Goal: Task Accomplishment & Management: Manage account settings

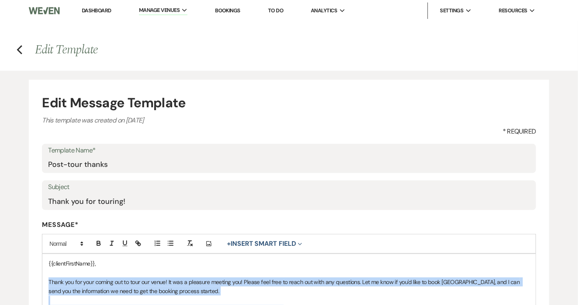
click at [99, 12] on link "Dashboard" at bounding box center [97, 10] width 30 height 7
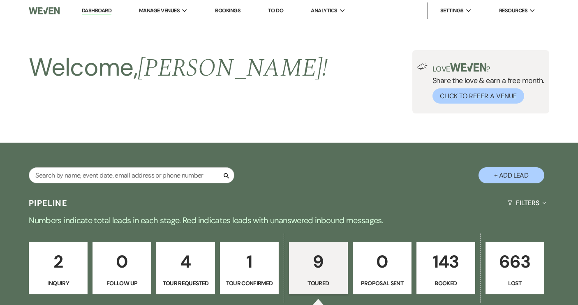
select select "5"
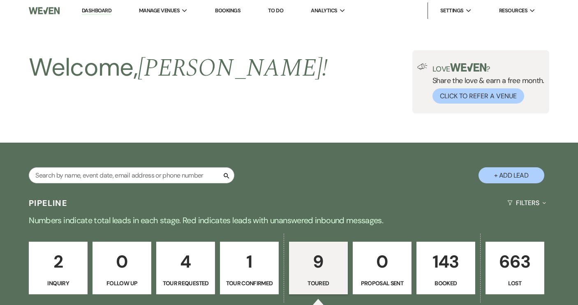
select select "5"
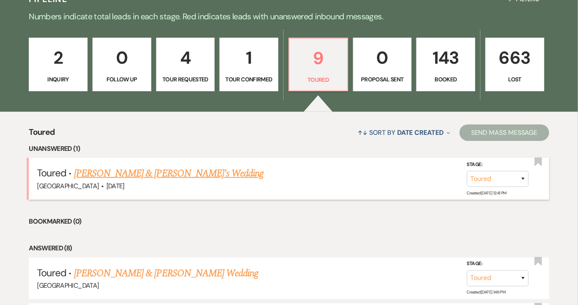
click at [180, 172] on link "[PERSON_NAME] & [PERSON_NAME]'s Wedding" at bounding box center [169, 173] width 190 height 15
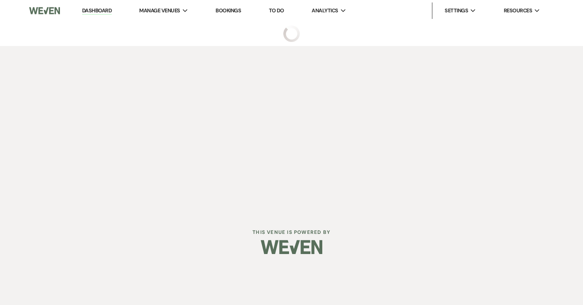
select select "5"
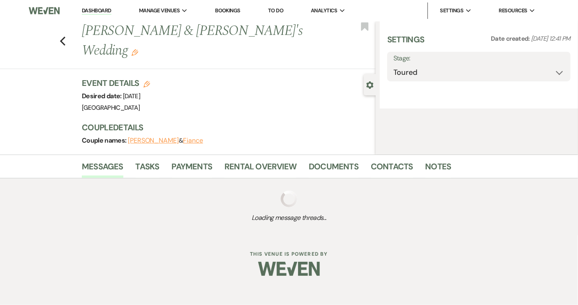
select select "2"
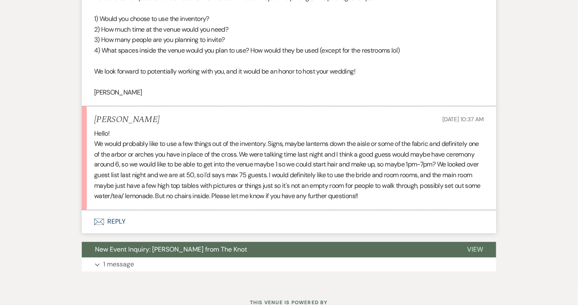
scroll to position [442, 0]
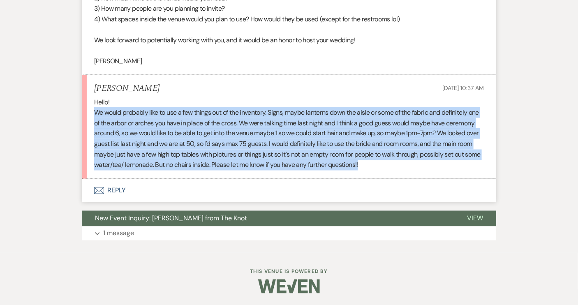
drag, startPoint x: 408, startPoint y: 166, endPoint x: 95, endPoint y: 108, distance: 319.2
click at [95, 108] on p "We would probably like to use a few things out of the inventory. Signs, maybe l…" at bounding box center [289, 138] width 390 height 63
copy p "We would probably like to use a few things out of the inventory. Signs, maybe l…"
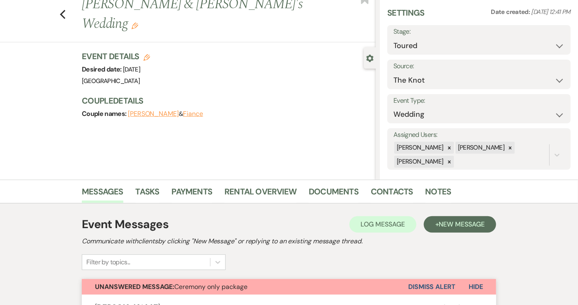
scroll to position [0, 0]
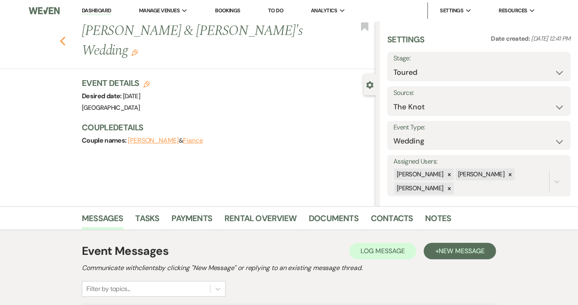
click at [65, 37] on use "button" at bounding box center [62, 41] width 5 height 9
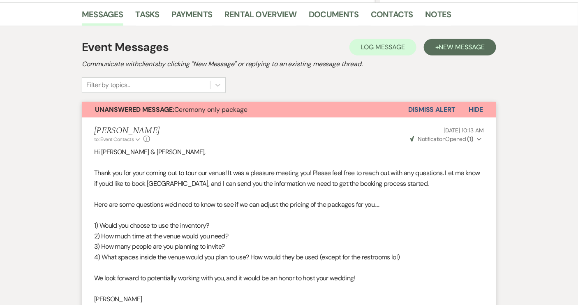
select select "5"
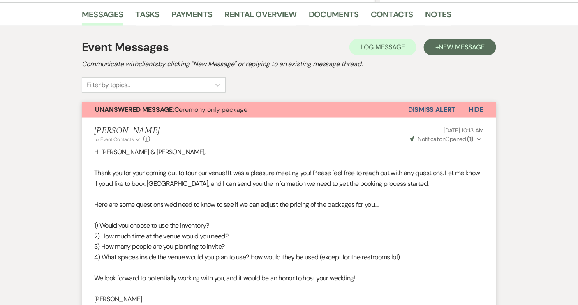
select select "5"
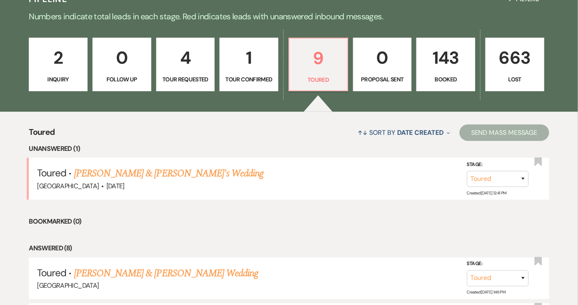
click at [58, 78] on p "Inquiry" at bounding box center [58, 79] width 48 height 9
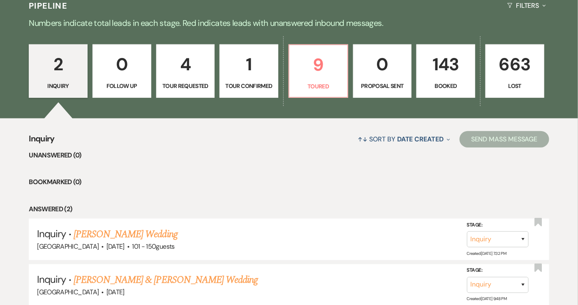
scroll to position [151, 0]
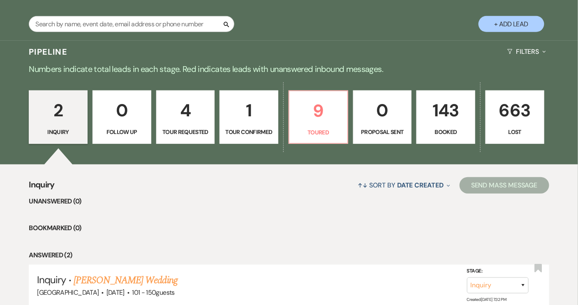
click at [177, 136] on link "4 Tour Requested" at bounding box center [185, 116] width 59 height 53
select select "2"
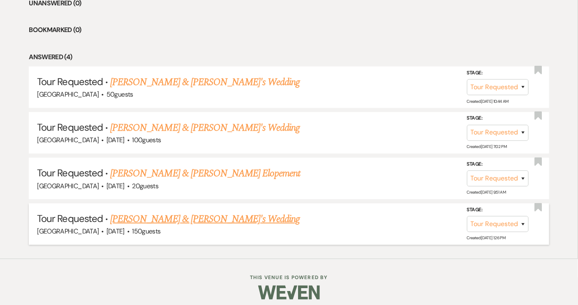
scroll to position [354, 0]
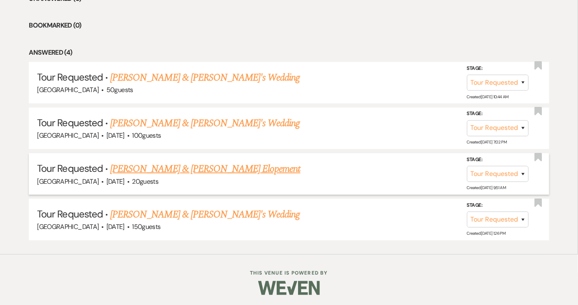
click at [164, 166] on link "[PERSON_NAME] & [PERSON_NAME] Elopement" at bounding box center [205, 168] width 190 height 15
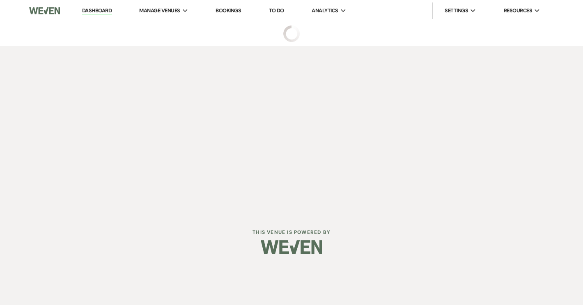
select select "2"
select select "5"
select select "22"
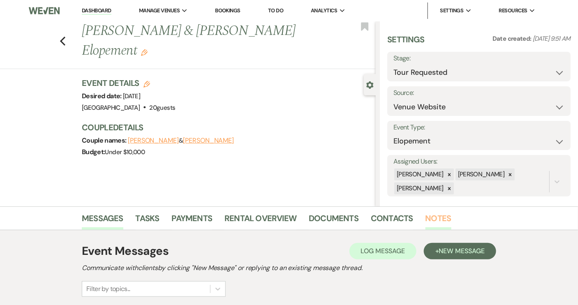
click at [438, 220] on link "Notes" at bounding box center [438, 221] width 26 height 18
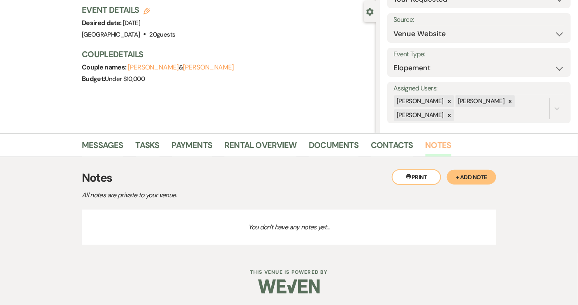
scroll to position [74, 0]
click at [468, 173] on button "+ Add Note" at bounding box center [471, 176] width 49 height 15
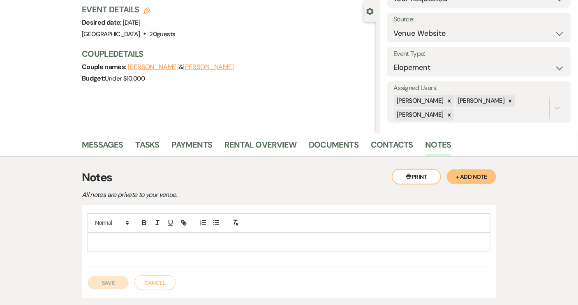
click at [127, 240] on p at bounding box center [289, 241] width 390 height 9
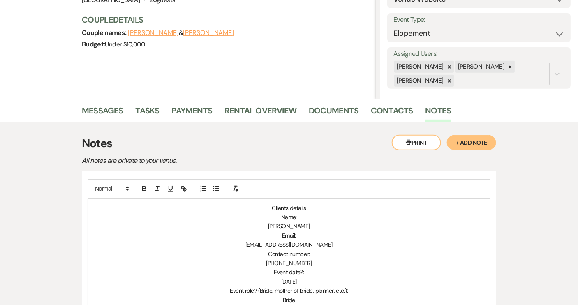
scroll to position [148, 0]
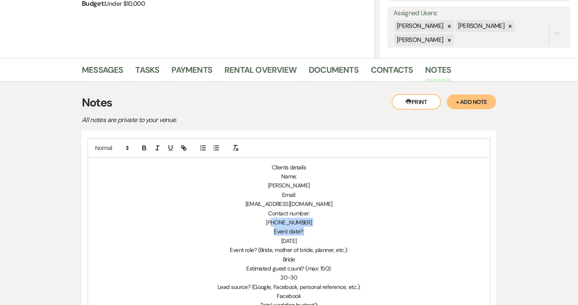
drag, startPoint x: 274, startPoint y: 222, endPoint x: 313, endPoint y: 226, distance: 38.8
click at [313, 228] on div "Clients details Name: Juliana Wentz Email: jwentz1348@gmail.com Contact number:…" at bounding box center [289, 273] width 402 height 230
click at [379, 70] on link "Contacts" at bounding box center [392, 72] width 42 height 18
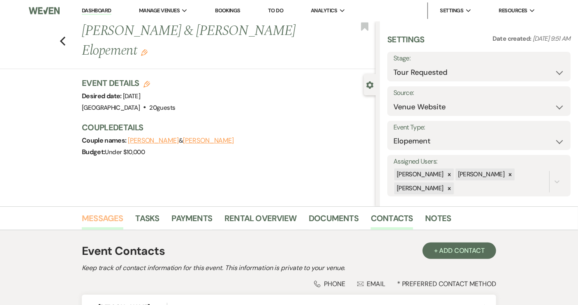
click at [117, 219] on link "Messages" at bounding box center [102, 221] width 41 height 18
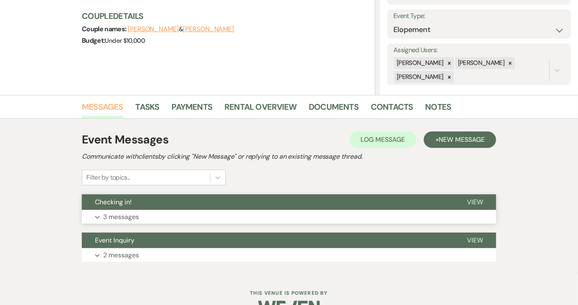
scroll to position [112, 0]
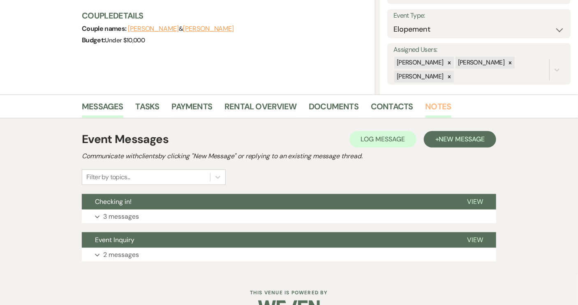
click at [431, 108] on link "Notes" at bounding box center [438, 109] width 26 height 18
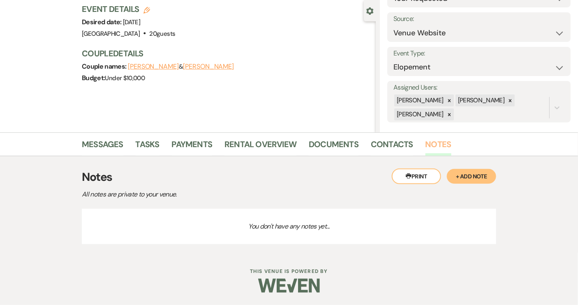
scroll to position [74, 0]
click at [390, 148] on link "Contacts" at bounding box center [392, 147] width 42 height 18
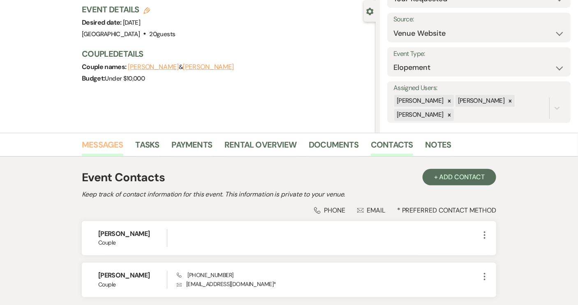
click at [97, 146] on link "Messages" at bounding box center [102, 147] width 41 height 18
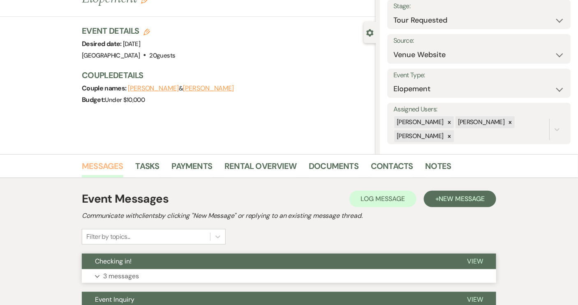
scroll to position [112, 0]
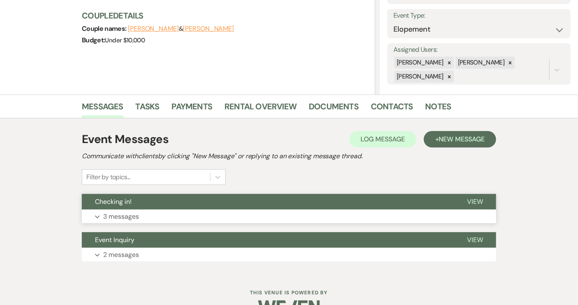
click at [471, 200] on span "View" at bounding box center [475, 201] width 16 height 9
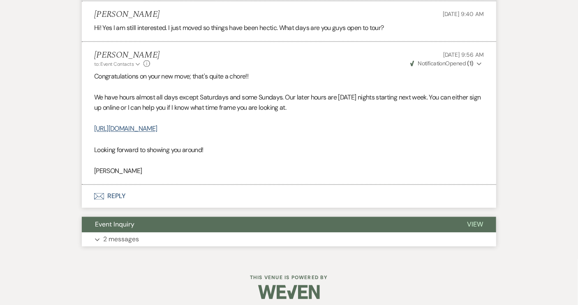
scroll to position [500, 0]
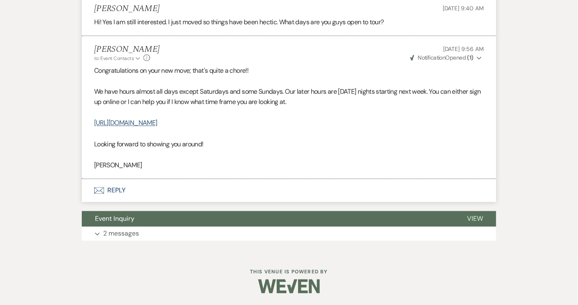
click at [113, 186] on button "Envelope Reply" at bounding box center [289, 190] width 414 height 23
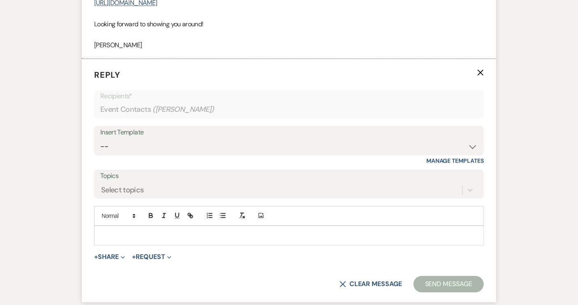
scroll to position [626, 0]
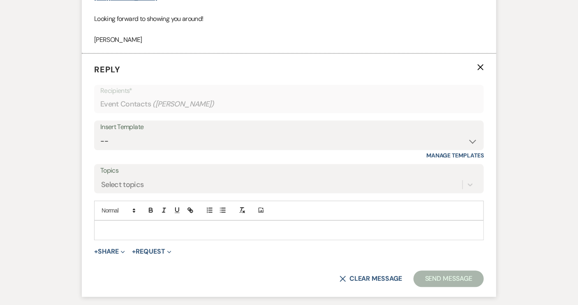
click at [113, 226] on p at bounding box center [289, 230] width 376 height 9
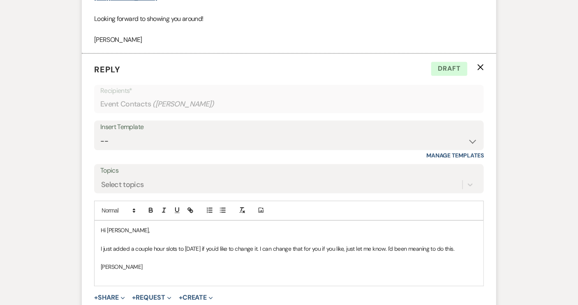
click at [474, 248] on p "I just added a couple hour slots to this Sunday if you'd like to change it. I c…" at bounding box center [289, 248] width 376 height 9
click at [271, 247] on p "I just added a couple hour slots to this Sunday if you'd like to change it. I c…" at bounding box center [289, 248] width 376 height 9
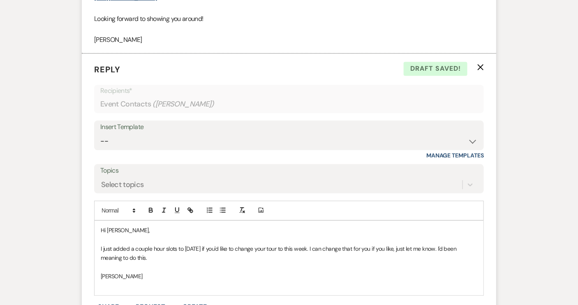
drag, startPoint x: 451, startPoint y: 247, endPoint x: 454, endPoint y: 254, distance: 7.0
click at [454, 254] on p "I just added a couple hour slots to this Sunday if you'd like to change your to…" at bounding box center [289, 253] width 376 height 18
drag, startPoint x: 450, startPoint y: 246, endPoint x: 454, endPoint y: 256, distance: 11.2
click at [454, 256] on p "I just added a couple hour slots to this Sunday if you'd like to change your to…" at bounding box center [289, 253] width 376 height 18
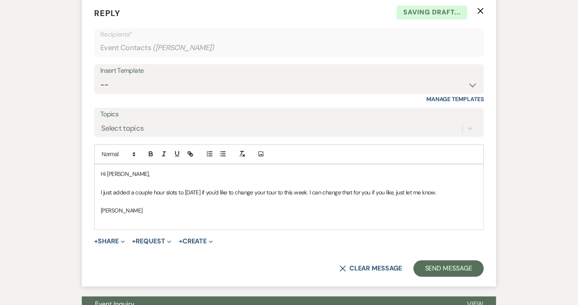
scroll to position [701, 0]
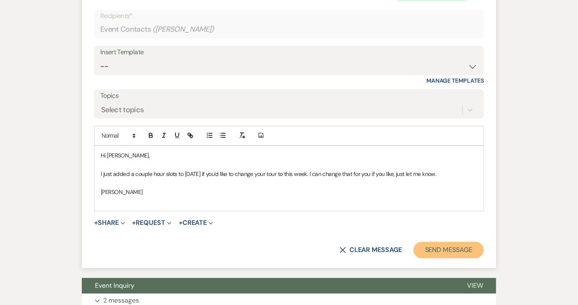
click at [453, 252] on button "Send Message" at bounding box center [448, 250] width 70 height 16
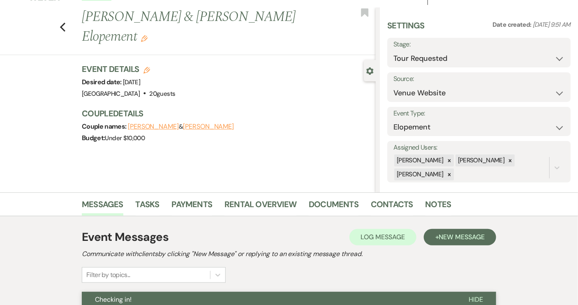
scroll to position [0, 0]
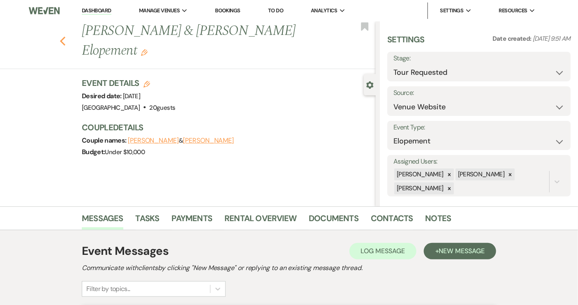
click at [63, 40] on icon "Previous" at bounding box center [63, 41] width 6 height 10
select select "2"
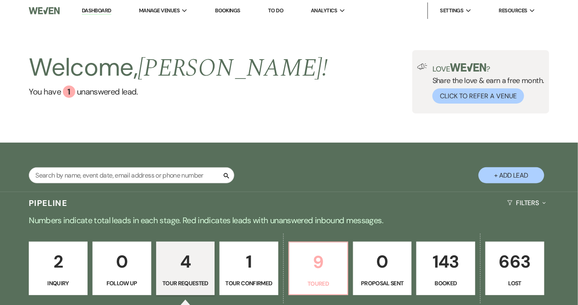
click at [327, 275] on p "9" at bounding box center [318, 262] width 48 height 28
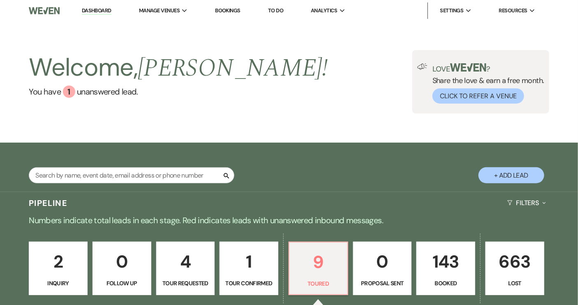
select select "5"
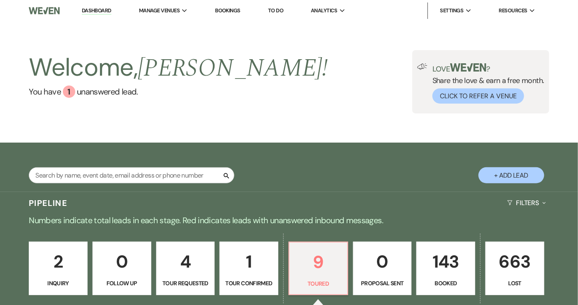
select select "5"
click at [452, 275] on p "143" at bounding box center [446, 262] width 48 height 28
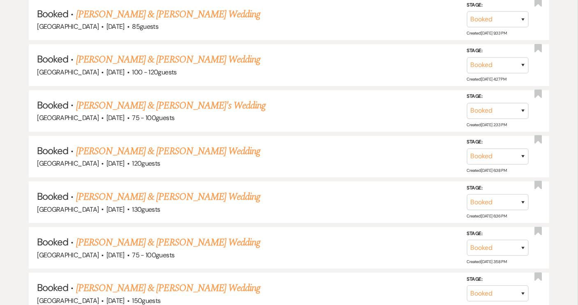
scroll to position [522, 0]
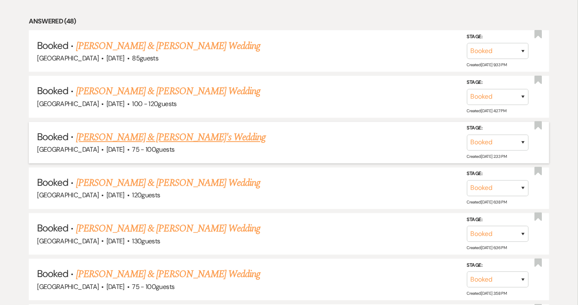
click at [143, 136] on link "[PERSON_NAME] & [PERSON_NAME]'s Wedding" at bounding box center [171, 137] width 190 height 15
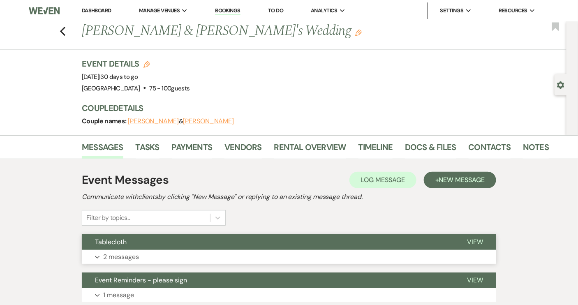
click at [474, 244] on span "View" at bounding box center [475, 241] width 16 height 9
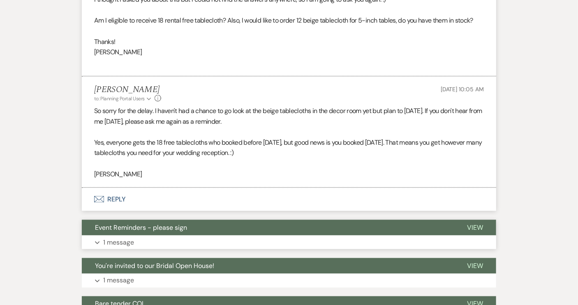
scroll to position [299, 0]
click at [119, 204] on button "Envelope Reply" at bounding box center [289, 199] width 414 height 23
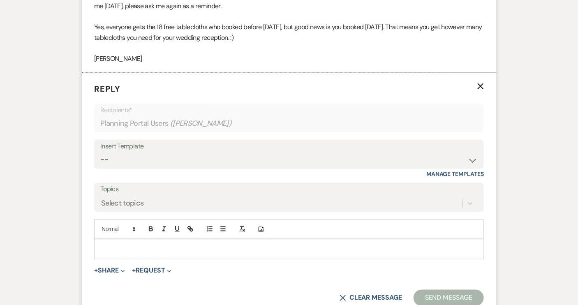
scroll to position [418, 0]
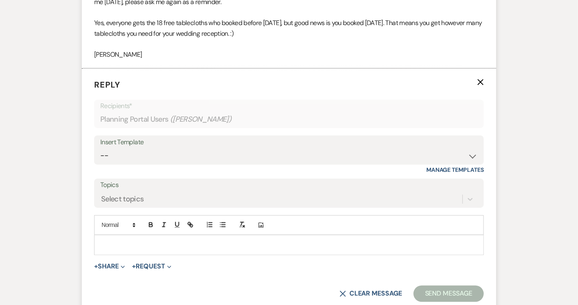
click at [111, 242] on p at bounding box center [289, 244] width 376 height 9
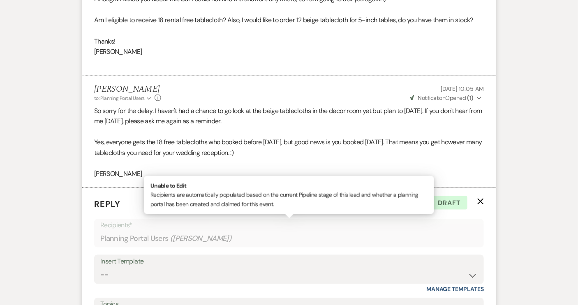
scroll to position [448, 0]
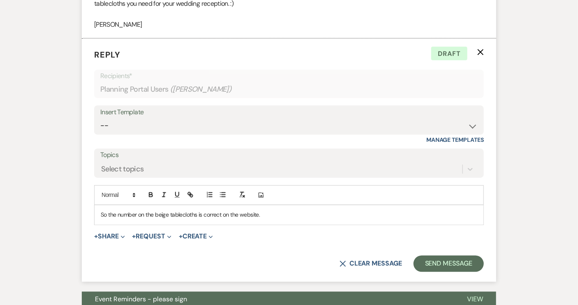
drag, startPoint x: 241, startPoint y: 213, endPoint x: 262, endPoint y: 214, distance: 21.0
click at [262, 214] on p "So the number on the beige tablecloths is correct on the website." at bounding box center [289, 214] width 376 height 9
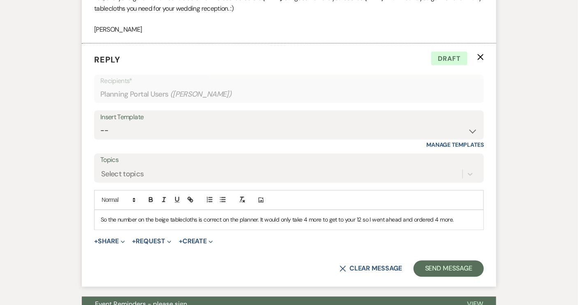
scroll to position [523, 0]
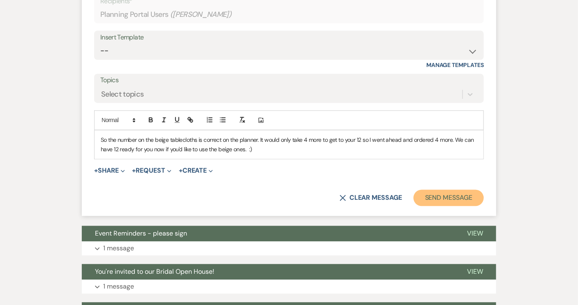
click at [439, 198] on button "Send Message" at bounding box center [448, 198] width 70 height 16
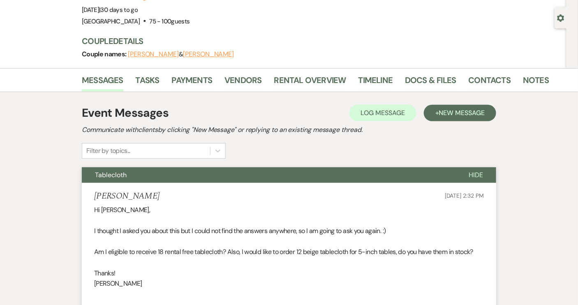
scroll to position [0, 0]
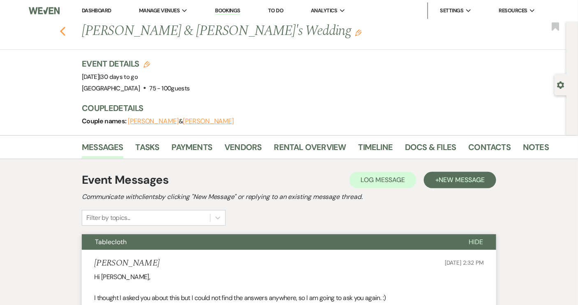
click at [65, 31] on icon "Previous" at bounding box center [63, 31] width 6 height 10
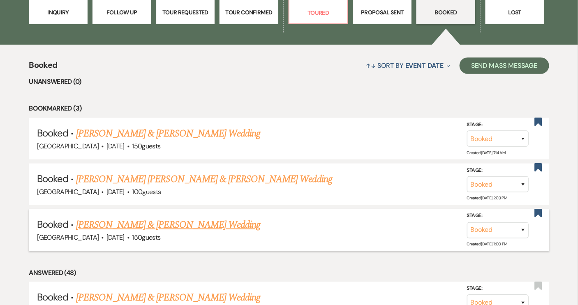
scroll to position [186, 0]
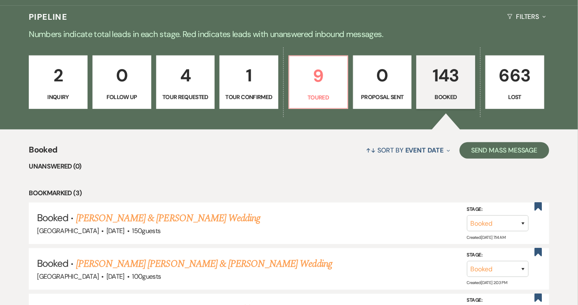
click at [198, 91] on link "4 Tour Requested" at bounding box center [185, 81] width 59 height 53
select select "2"
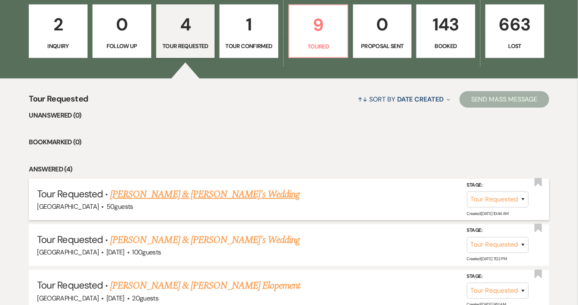
scroll to position [298, 0]
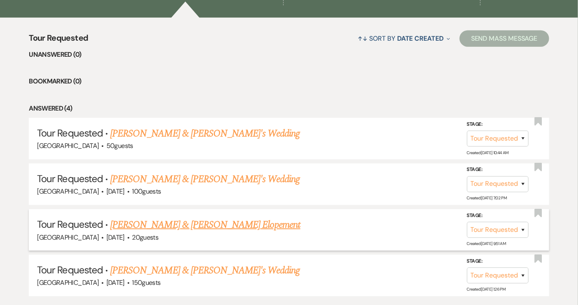
click at [267, 220] on link "[PERSON_NAME] & [PERSON_NAME] Elopement" at bounding box center [205, 224] width 190 height 15
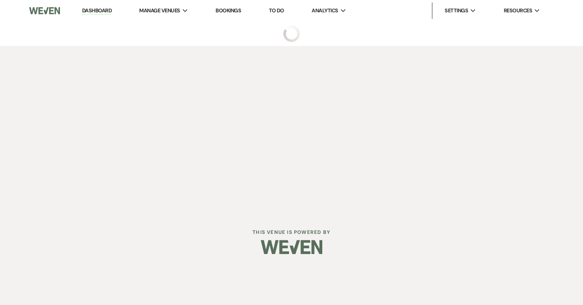
select select "2"
select select "5"
select select "22"
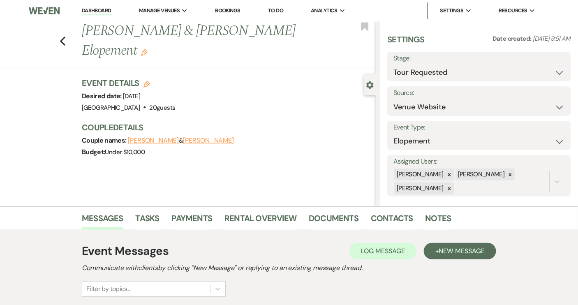
scroll to position [133, 0]
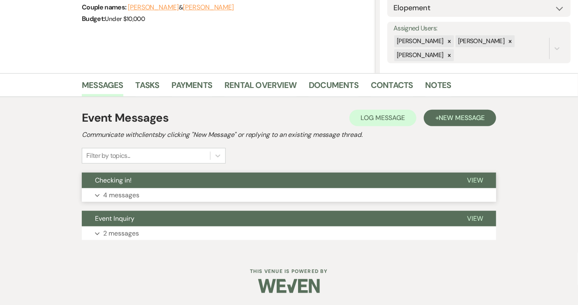
click at [481, 177] on span "View" at bounding box center [475, 180] width 16 height 9
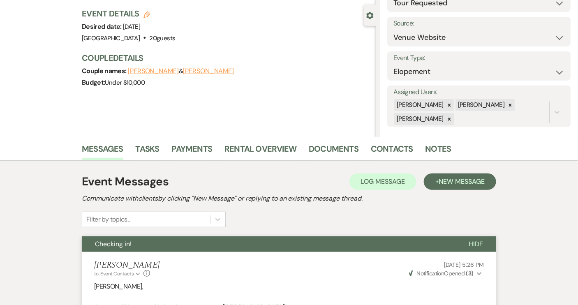
scroll to position [0, 0]
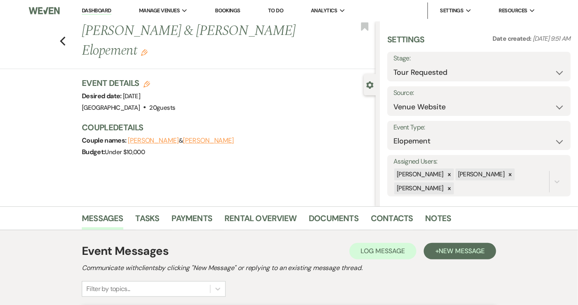
click at [99, 10] on link "Dashboard" at bounding box center [97, 11] width 30 height 8
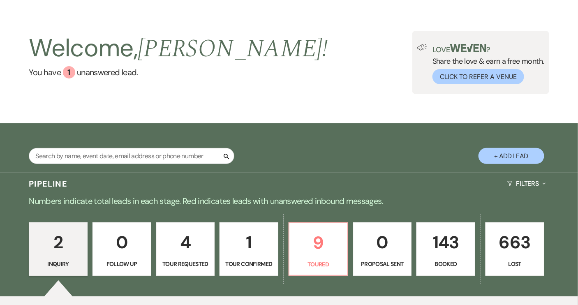
scroll to position [37, 0]
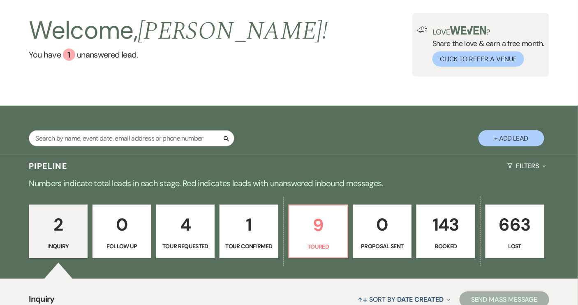
drag, startPoint x: 438, startPoint y: 263, endPoint x: 437, endPoint y: 245, distance: 18.1
click at [438, 263] on div "2 Inquiry 0 Follow Up 4 Tour Requested 1 Tour Confirmed 9 Toured 0 Proposal Sen…" at bounding box center [289, 237] width 578 height 84
click at [437, 244] on p "Booked" at bounding box center [446, 246] width 48 height 9
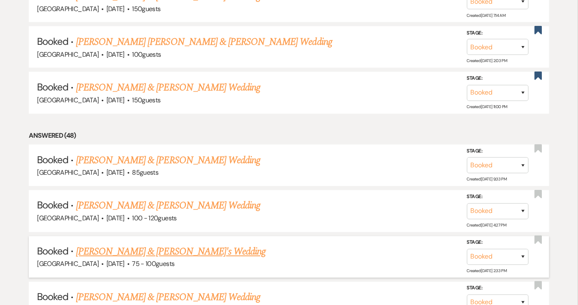
scroll to position [410, 0]
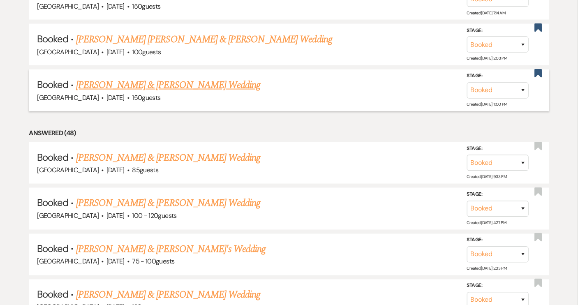
click at [139, 83] on link "[PERSON_NAME] & [PERSON_NAME] Wedding" at bounding box center [168, 85] width 184 height 15
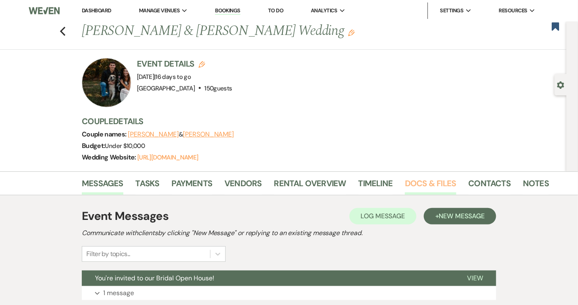
click at [438, 183] on link "Docs & Files" at bounding box center [430, 186] width 51 height 18
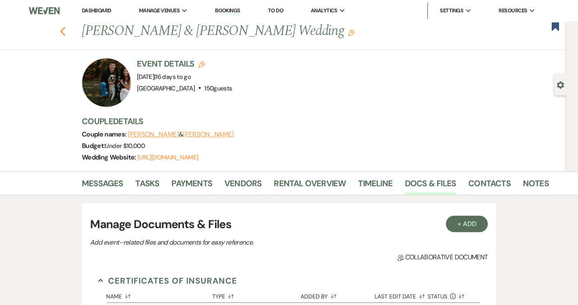
click at [66, 31] on icon "Previous" at bounding box center [63, 31] width 6 height 10
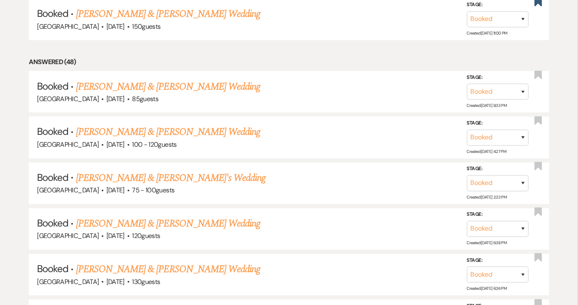
scroll to position [485, 0]
